Goal: Task Accomplishment & Management: Manage account settings

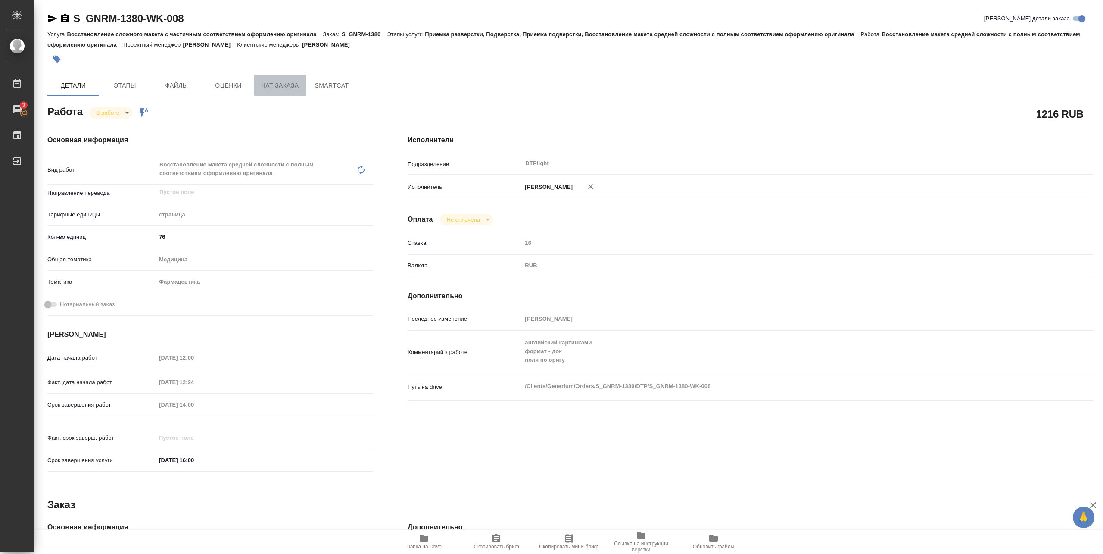
click at [283, 84] on span "Чат заказа" at bounding box center [279, 85] width 41 height 11
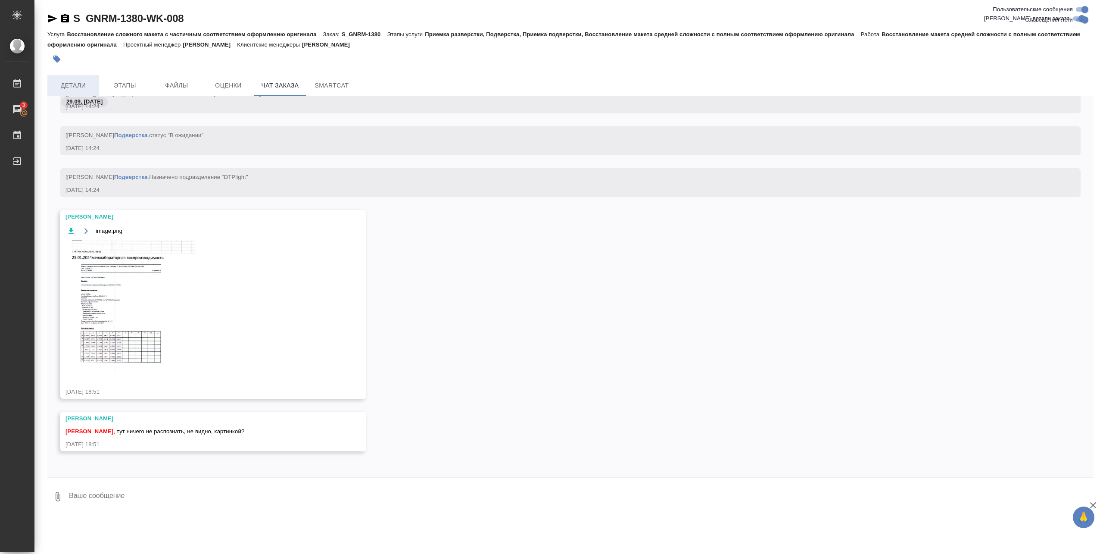
click at [80, 83] on span "Детали" at bounding box center [73, 85] width 41 height 11
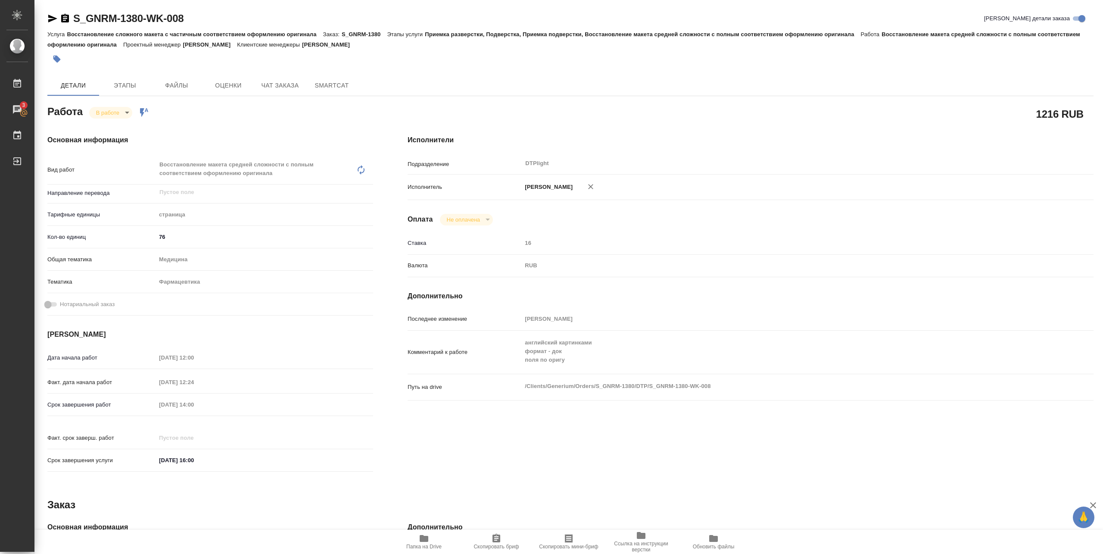
type textarea "x"
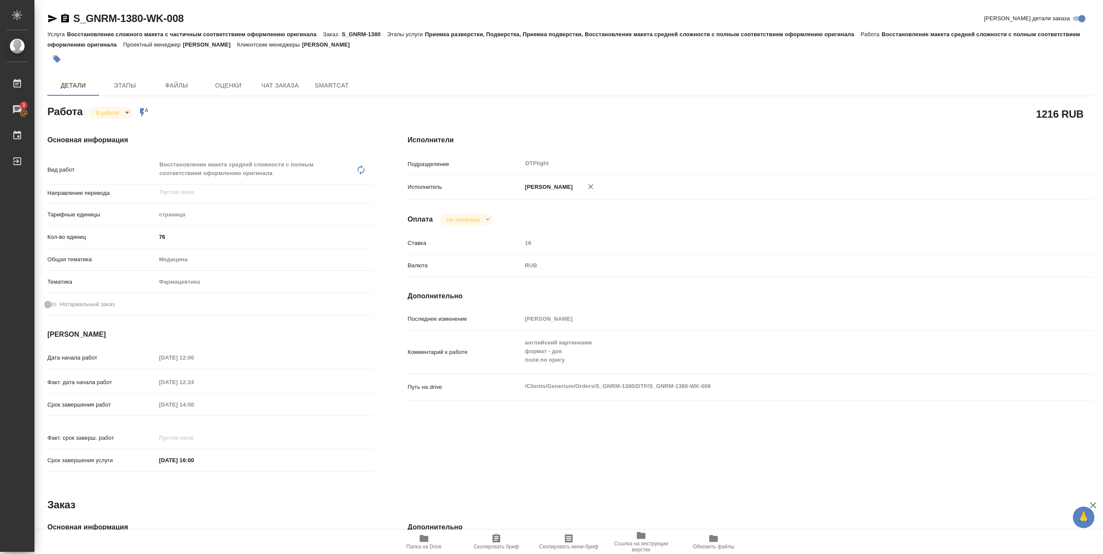
type textarea "x"
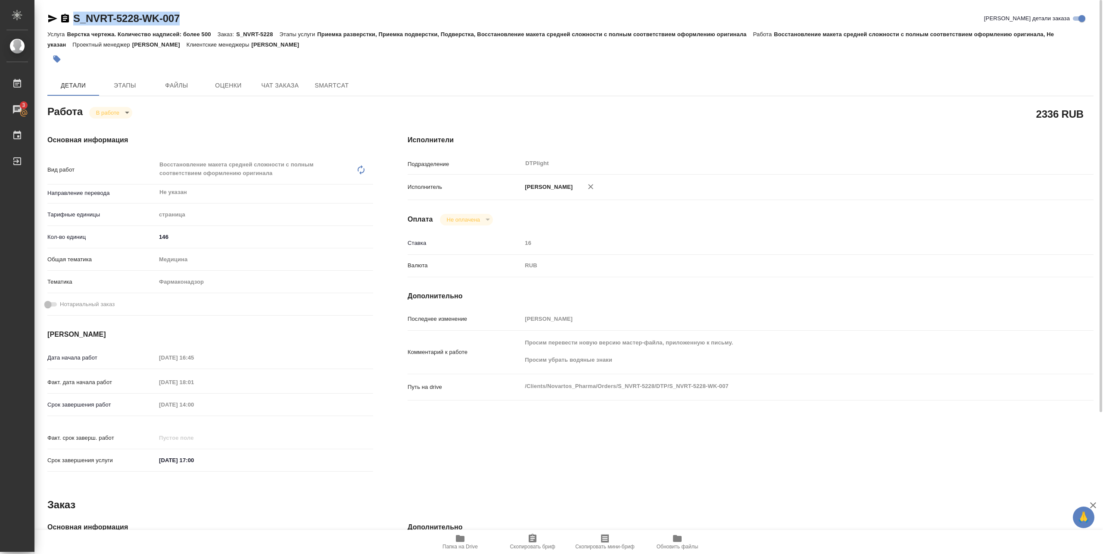
drag, startPoint x: 73, startPoint y: 25, endPoint x: 208, endPoint y: 14, distance: 135.3
click at [208, 14] on div "S_NVRT-5228-WK-007 Кратко детали заказа" at bounding box center [570, 19] width 1046 height 14
copy link "S_NVRT-5228-WK-007"
